Goal: Task Accomplishment & Management: Manage account settings

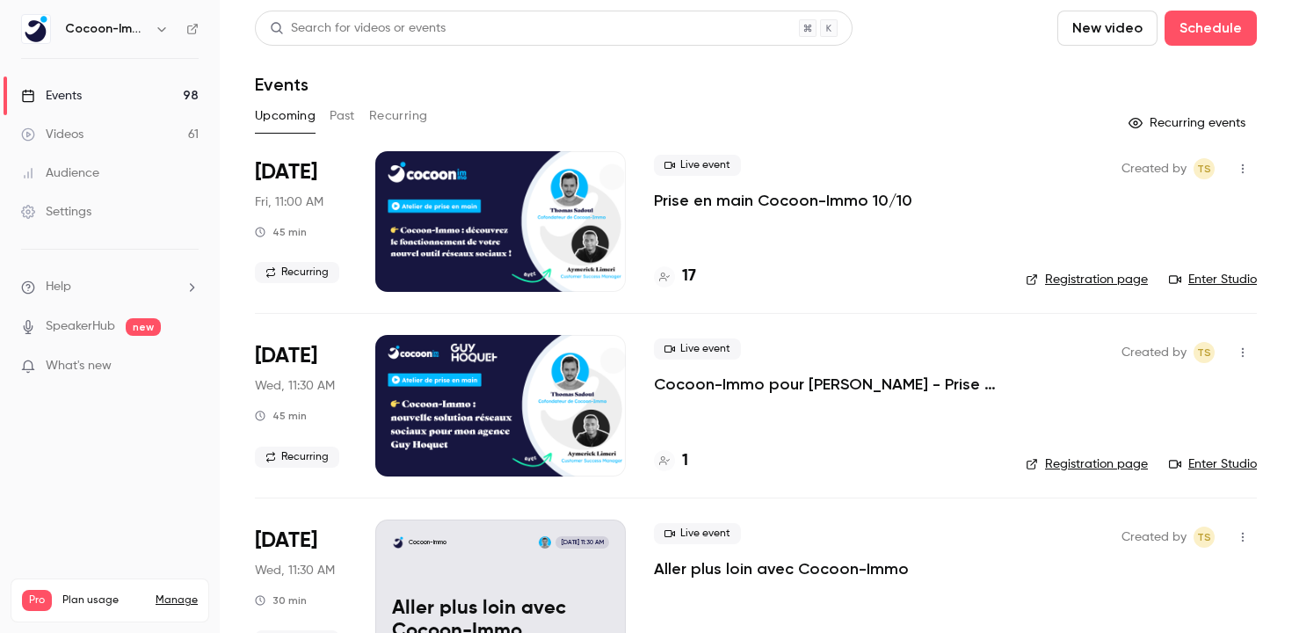
click at [794, 200] on p "Prise en main Cocoon-Immo 10/10" at bounding box center [783, 200] width 258 height 21
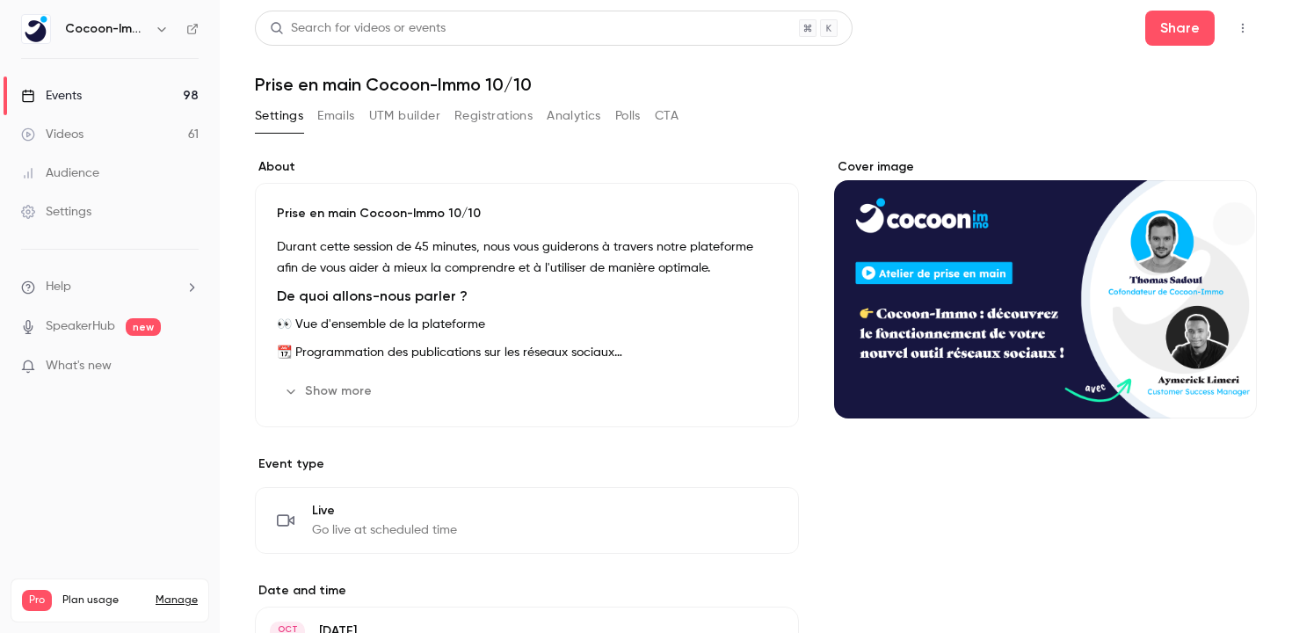
click at [475, 113] on button "Registrations" at bounding box center [493, 116] width 78 height 28
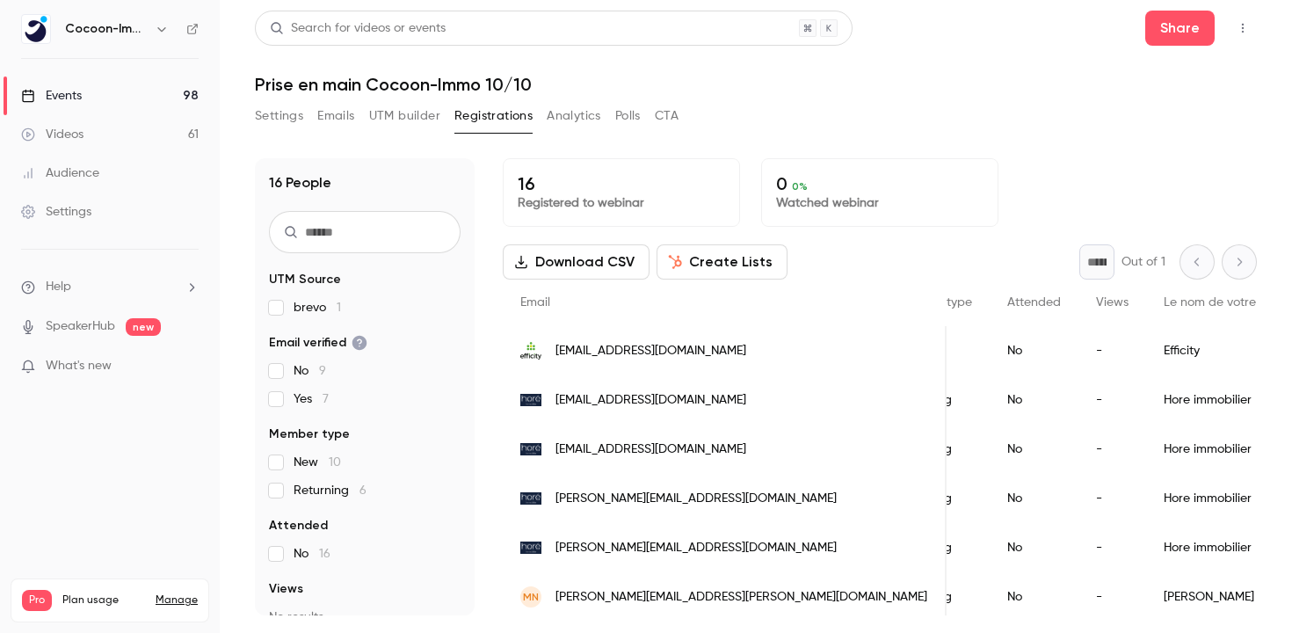
scroll to position [0, 380]
click at [1143, 344] on div "Efficity" at bounding box center [1250, 350] width 214 height 49
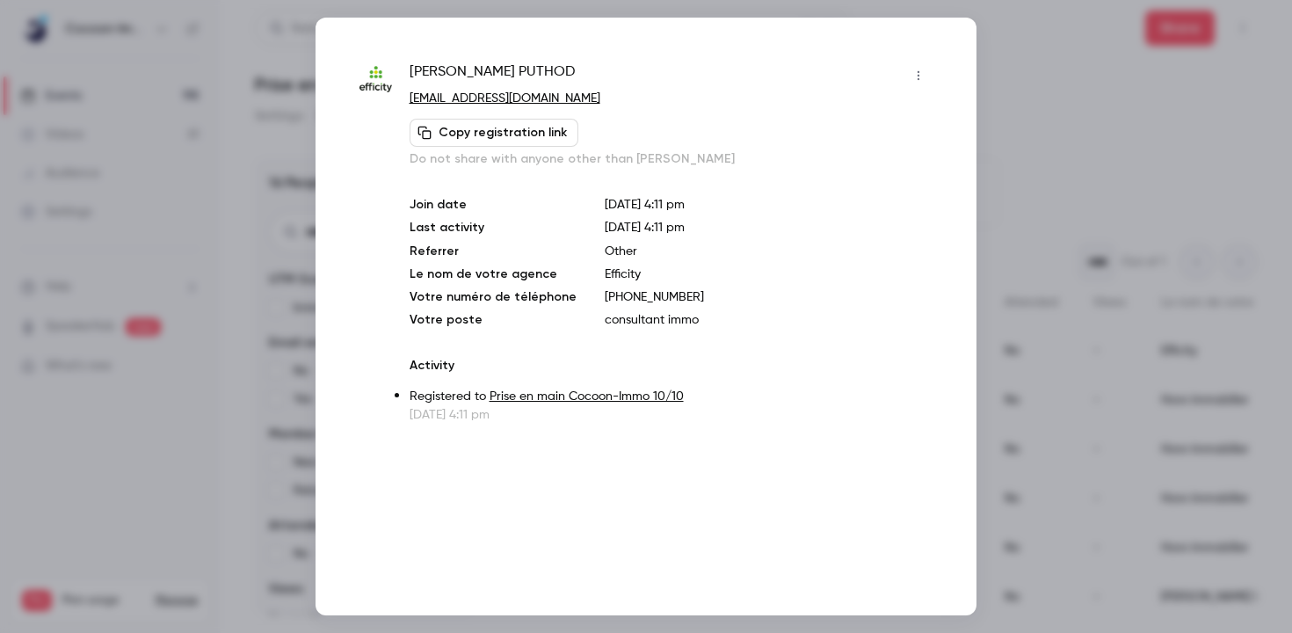
click at [1124, 141] on div at bounding box center [646, 316] width 1292 height 633
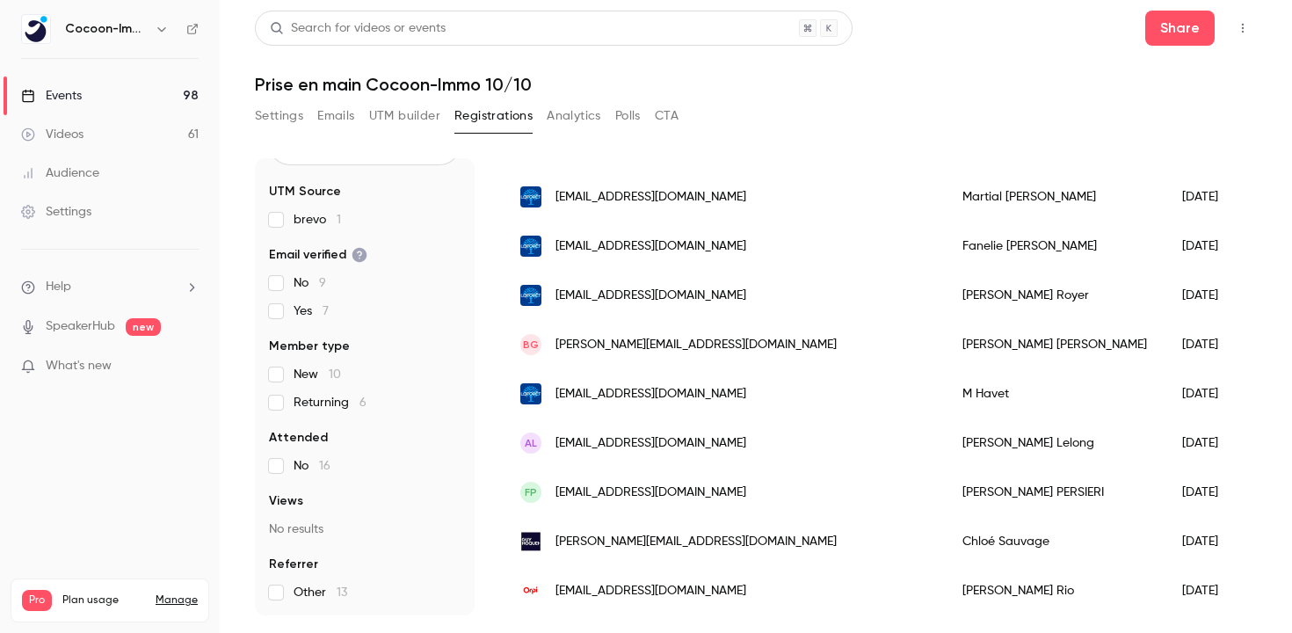
scroll to position [0, 0]
